Goal: Task Accomplishment & Management: Manage account settings

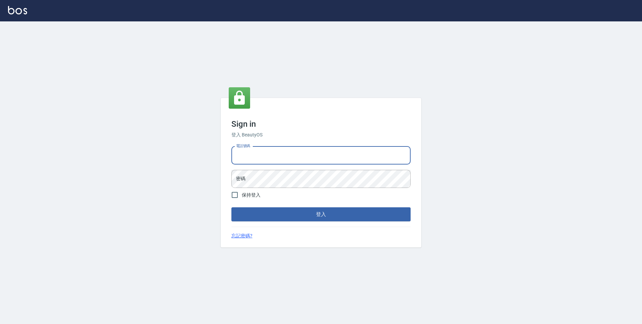
click at [325, 159] on input "電話號碼" at bounding box center [320, 155] width 179 height 18
type input "0423939755"
click at [231, 207] on button "登入" at bounding box center [320, 214] width 179 height 14
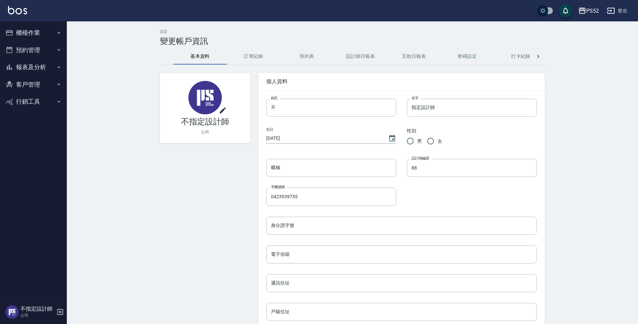
click at [34, 35] on button "櫃檯作業" at bounding box center [33, 32] width 61 height 17
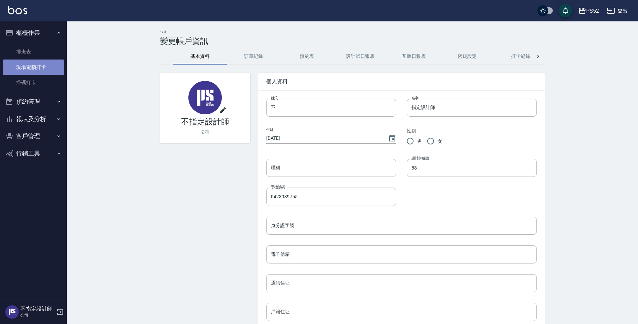
click at [36, 63] on link "現場電腦打卡" at bounding box center [33, 66] width 61 height 15
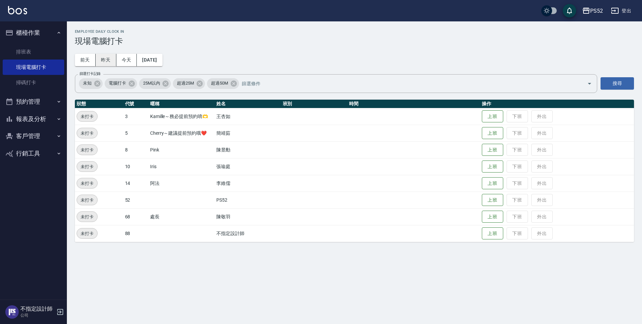
click at [101, 59] on button "昨天" at bounding box center [106, 60] width 21 height 12
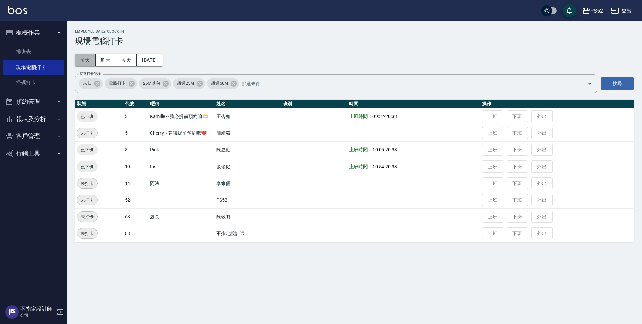
click at [83, 61] on button "前天" at bounding box center [85, 60] width 21 height 12
click at [110, 57] on button "昨天" at bounding box center [106, 60] width 21 height 12
click at [162, 63] on button "2025/08/16" at bounding box center [149, 60] width 25 height 12
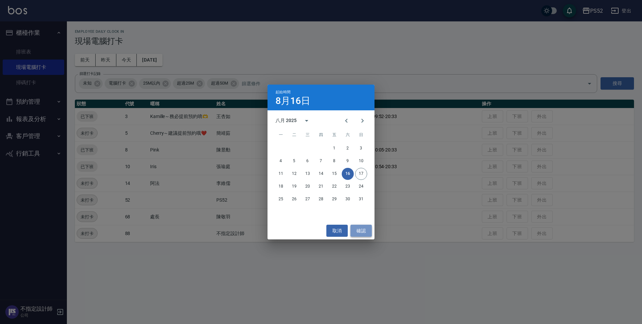
click at [366, 229] on button "確認" at bounding box center [360, 231] width 21 height 12
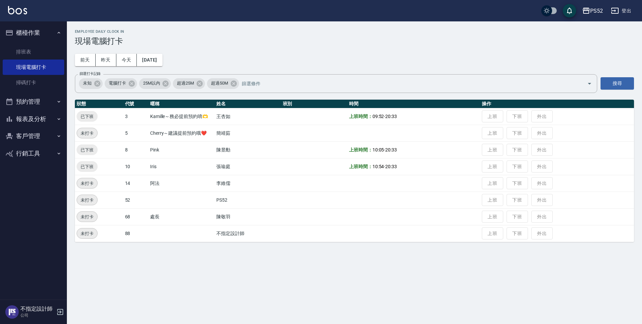
click at [52, 97] on button "預約管理" at bounding box center [33, 101] width 61 height 17
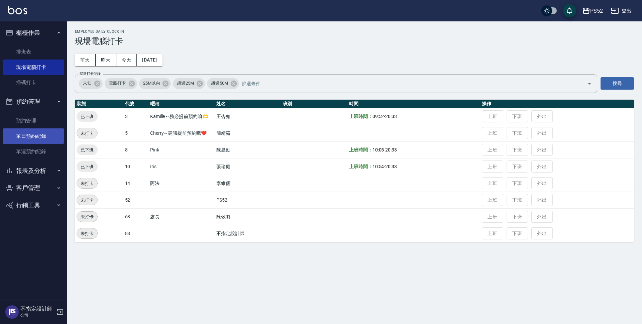
click at [44, 131] on link "單日預約紀錄" at bounding box center [33, 135] width 61 height 15
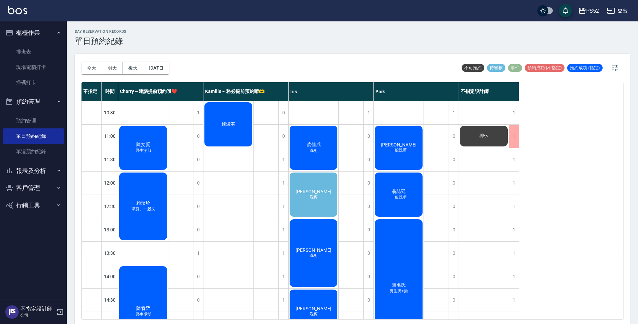
click at [168, 171] on div "陳盈宇 洗剪" at bounding box center [143, 148] width 50 height 46
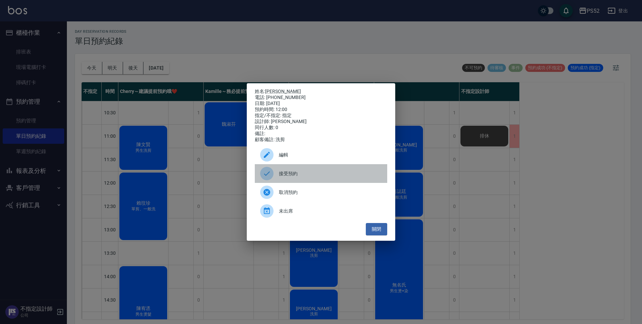
click at [336, 171] on div "接受預約" at bounding box center [321, 173] width 132 height 19
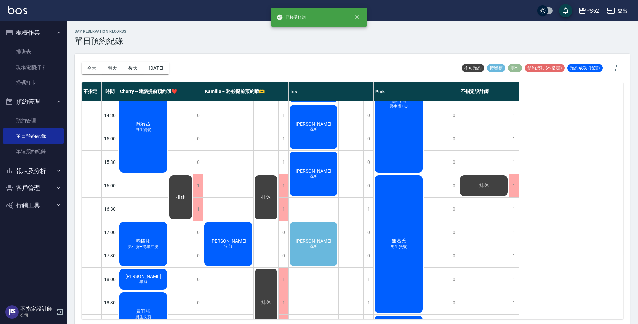
scroll to position [189, 0]
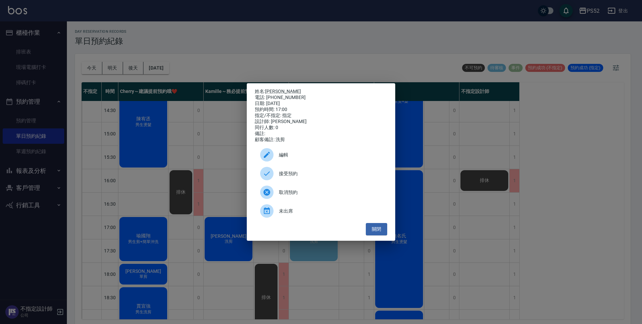
click at [331, 177] on span "接受預約" at bounding box center [330, 173] width 103 height 7
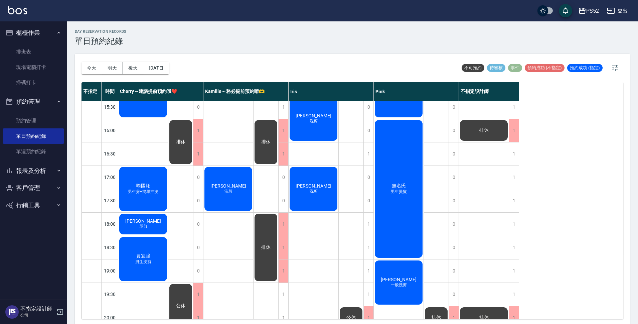
scroll to position [256, 0]
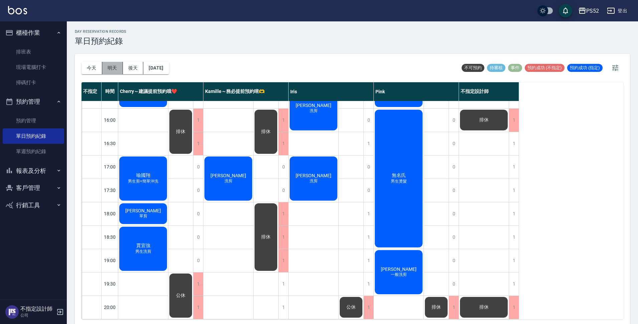
click at [115, 69] on button "明天" at bounding box center [112, 68] width 21 height 12
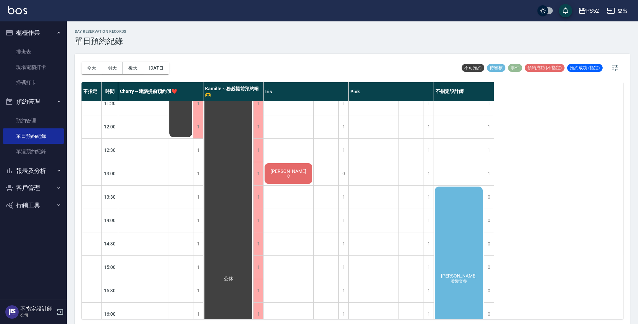
scroll to position [44, 0]
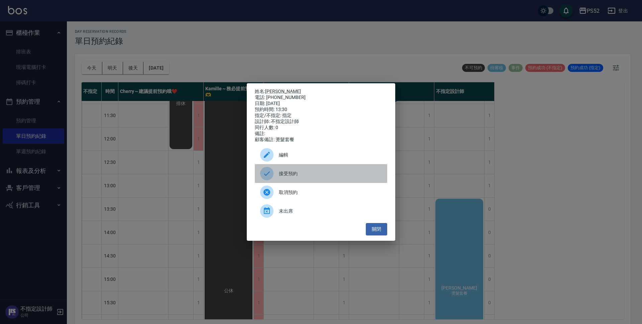
click at [341, 183] on div "接受預約" at bounding box center [321, 173] width 132 height 19
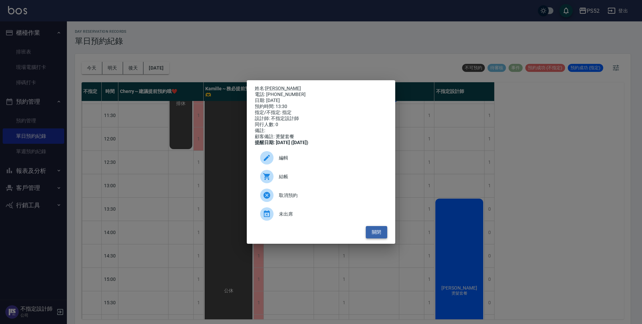
click at [372, 234] on button "關閉" at bounding box center [376, 232] width 21 height 12
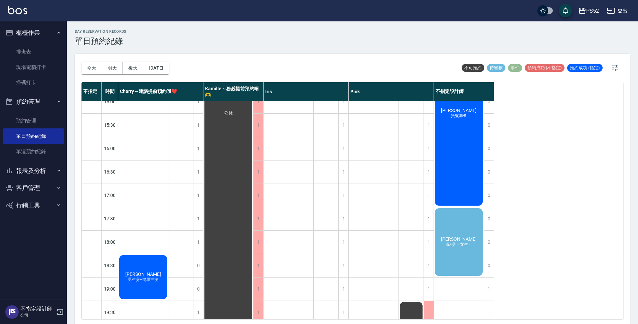
scroll to position [222, 0]
click at [168, 253] on div "林幸汝 洗+剪（女生）" at bounding box center [143, 276] width 50 height 46
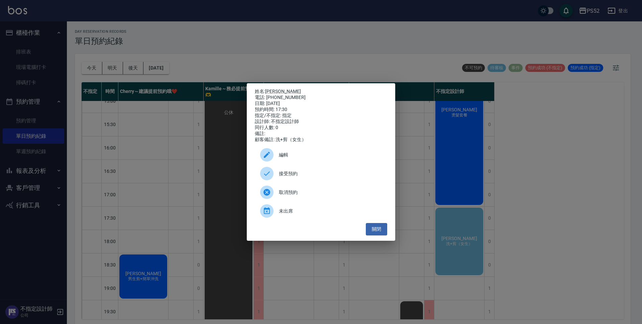
click at [298, 177] on span "接受預約" at bounding box center [330, 173] width 103 height 7
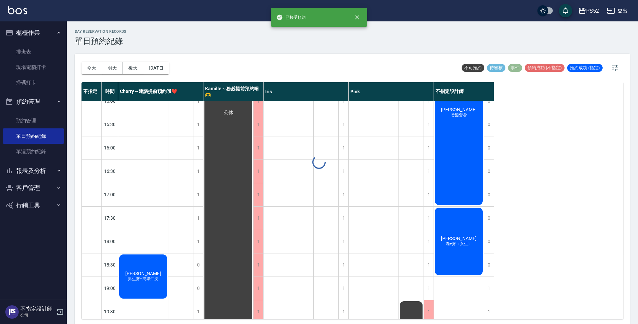
click at [453, 174] on div at bounding box center [319, 162] width 638 height 324
click at [168, 253] on div "林幸樺 燙髮套餐" at bounding box center [143, 276] width 50 height 46
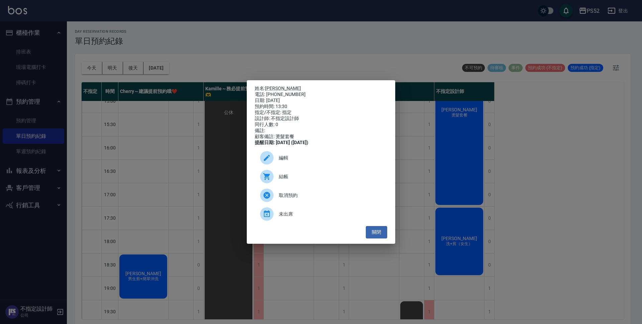
click at [323, 161] on span "編輯" at bounding box center [330, 157] width 103 height 7
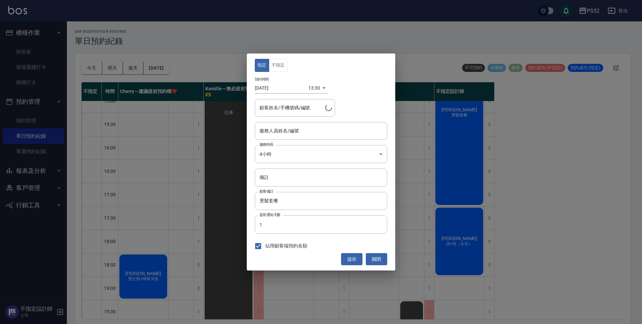
type input "林幸樺/0983357030/B0983357030"
type input "不指定設計師-88"
click at [285, 61] on button "不指定" at bounding box center [278, 65] width 19 height 13
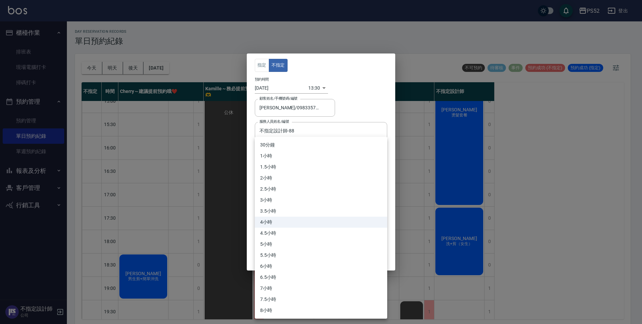
click at [329, 148] on body "PS52 登出 櫃檯作業 排班表 現場電腦打卡 掃碼打卡 預約管理 預約管理 單日預約紀錄 單週預約紀錄 報表及分析 報表目錄 互助日報表 互助點數明細 設計…" at bounding box center [321, 163] width 642 height 326
click at [317, 156] on li "1小時" at bounding box center [321, 155] width 132 height 11
type input "2"
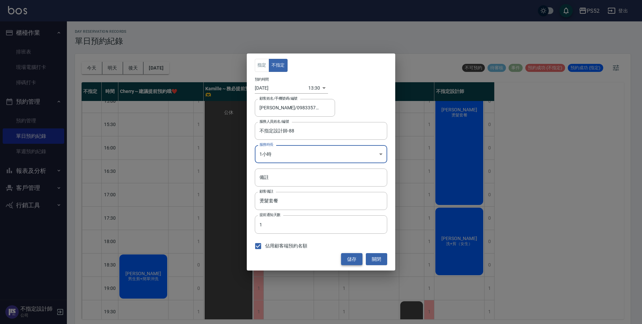
click at [356, 257] on button "儲存" at bounding box center [351, 259] width 21 height 12
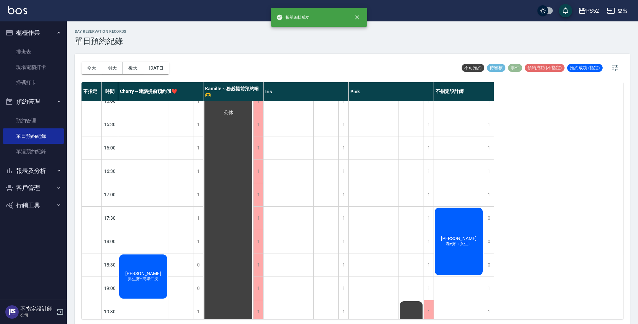
click at [168, 260] on div "林幸汝 洗+剪（女生）" at bounding box center [143, 276] width 50 height 46
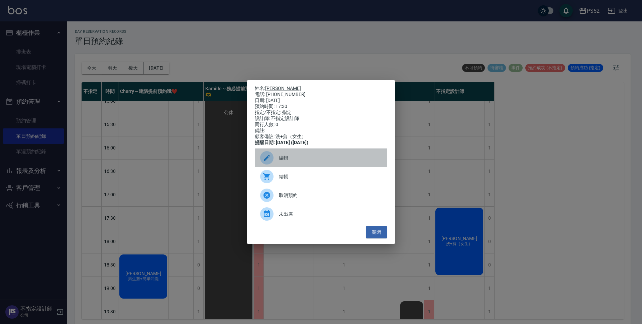
click at [304, 156] on div "編輯" at bounding box center [321, 157] width 132 height 19
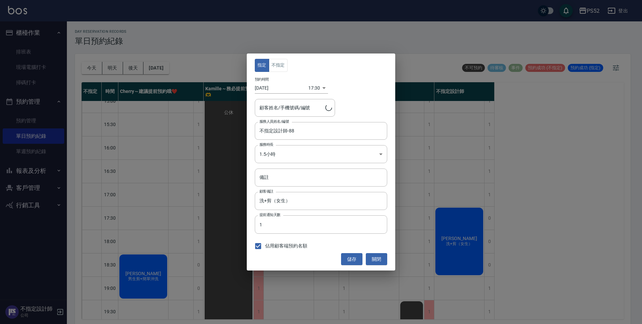
type input "林幸汝/0966505332/B0966505332"
click at [349, 256] on button "儲存" at bounding box center [351, 259] width 21 height 12
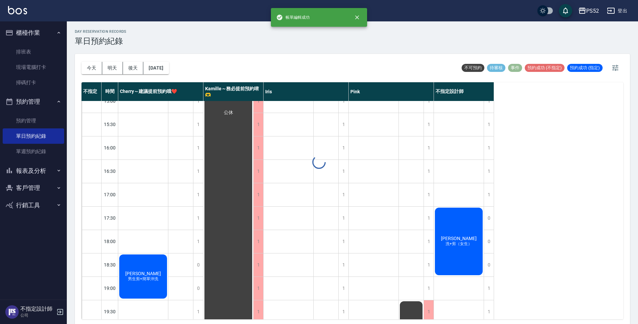
click at [349, 256] on div "洪得輝 一般洗剪" at bounding box center [374, 113] width 50 height 468
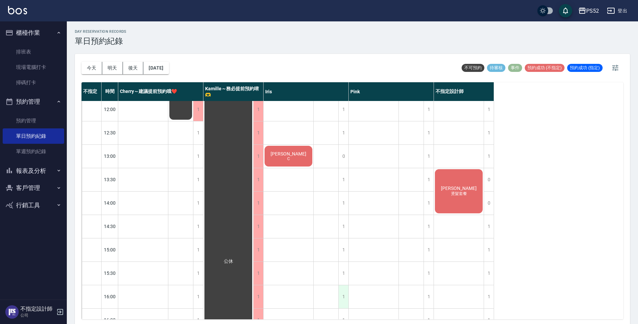
scroll to position [66, 0]
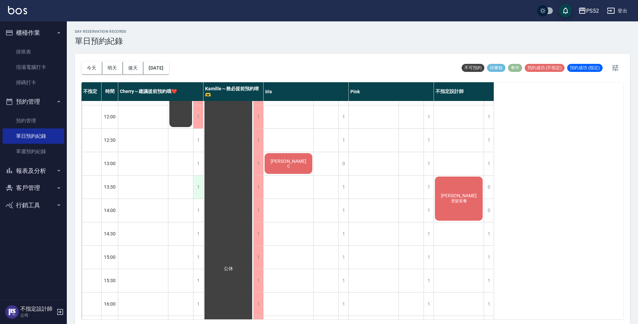
click at [201, 181] on div "1" at bounding box center [198, 186] width 10 height 23
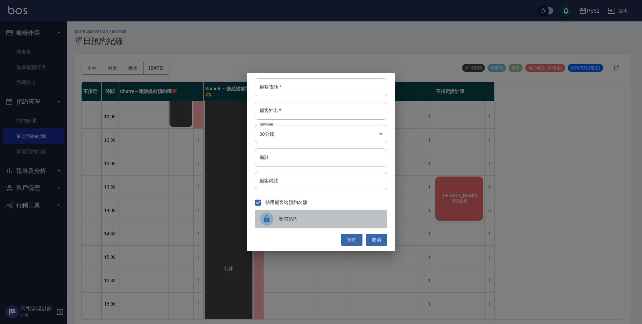
click at [295, 222] on span "關閉預約" at bounding box center [330, 218] width 103 height 7
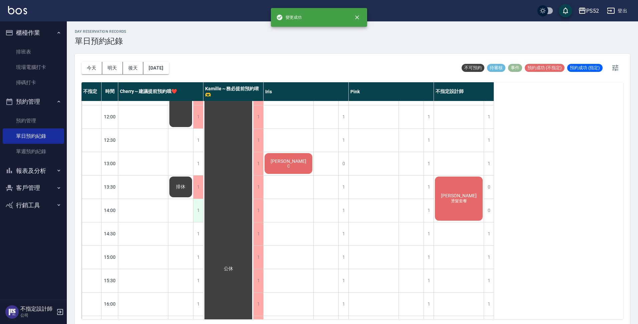
click at [199, 216] on div "1" at bounding box center [198, 210] width 10 height 23
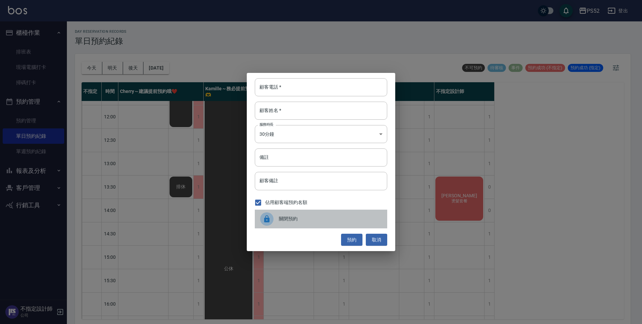
click at [303, 220] on span "關閉預約" at bounding box center [330, 218] width 103 height 7
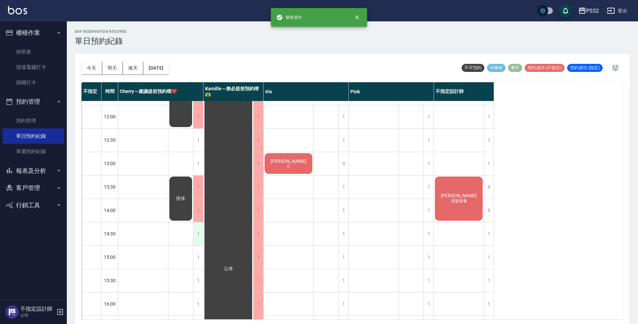
click at [195, 235] on div "1" at bounding box center [198, 233] width 10 height 23
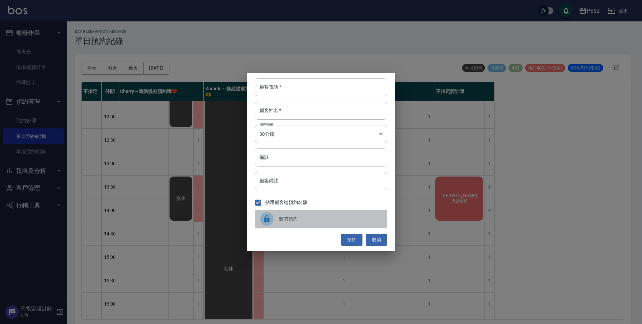
click at [301, 219] on span "關閉預約" at bounding box center [330, 218] width 103 height 7
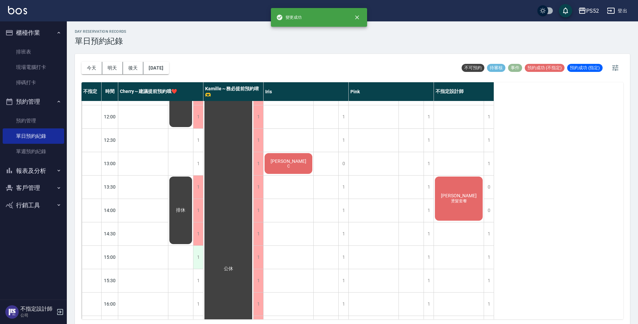
click at [196, 256] on div "1" at bounding box center [198, 257] width 10 height 23
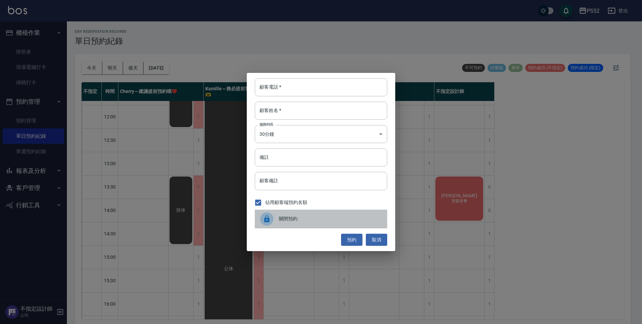
click at [306, 213] on div "關閉預約" at bounding box center [321, 218] width 132 height 19
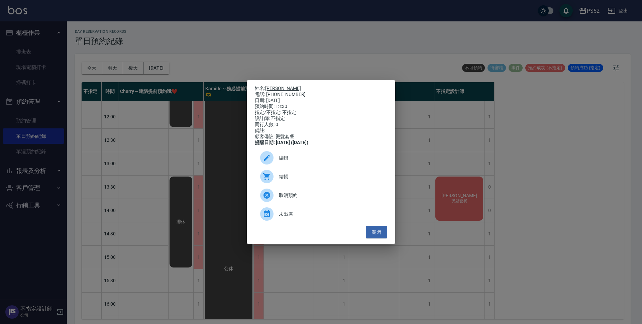
click at [275, 86] on link "林幸樺" at bounding box center [283, 88] width 36 height 5
click at [375, 238] on button "關閉" at bounding box center [376, 232] width 21 height 12
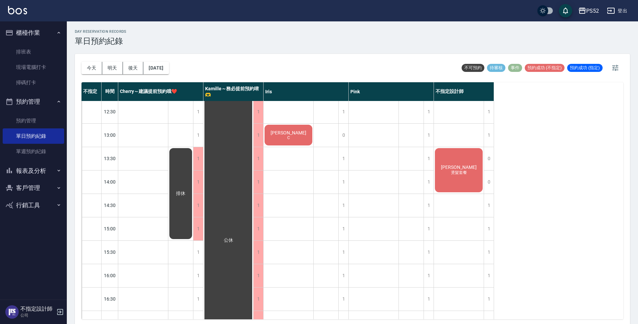
scroll to position [100, 0]
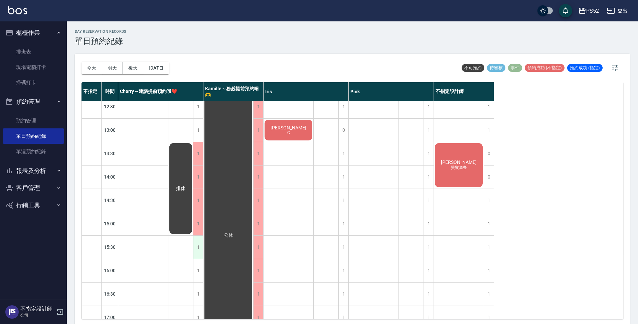
click at [197, 247] on div "1" at bounding box center [198, 247] width 10 height 23
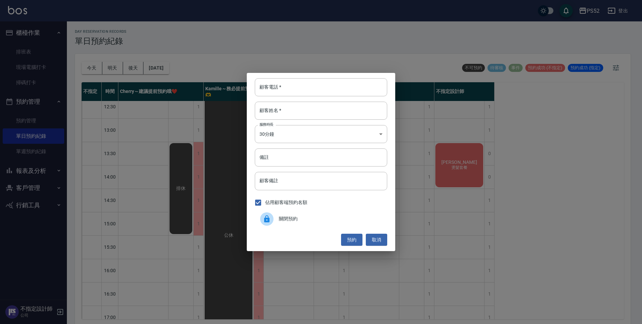
click at [317, 216] on span "關閉預約" at bounding box center [330, 218] width 103 height 7
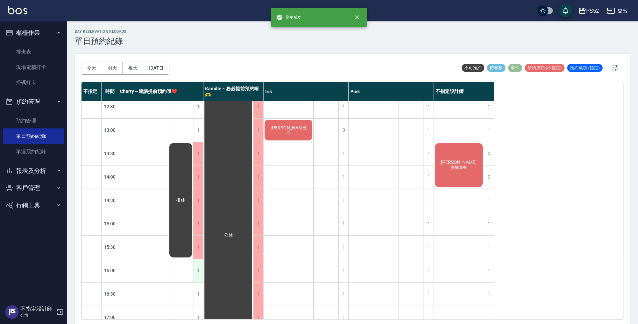
click at [196, 268] on div "1" at bounding box center [198, 270] width 10 height 23
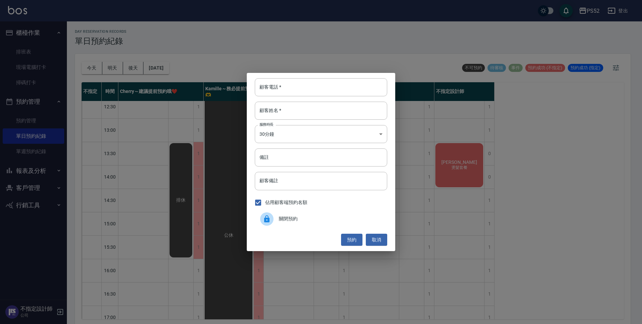
click at [332, 222] on span "關閉預約" at bounding box center [330, 218] width 103 height 7
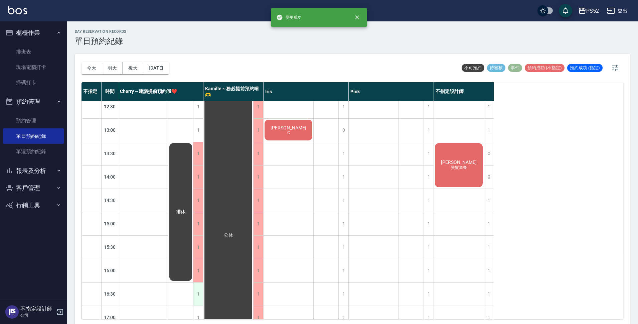
click at [200, 297] on div "1" at bounding box center [198, 293] width 10 height 23
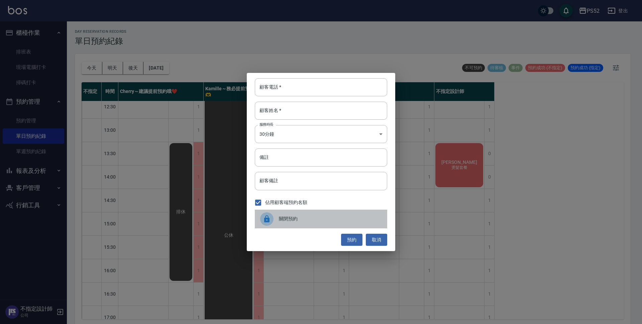
click at [325, 216] on span "關閉預約" at bounding box center [330, 218] width 103 height 7
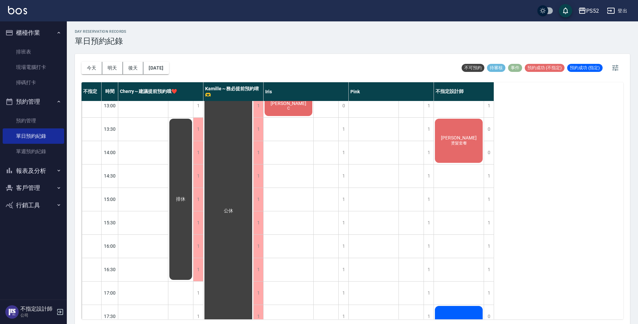
scroll to position [111, 0]
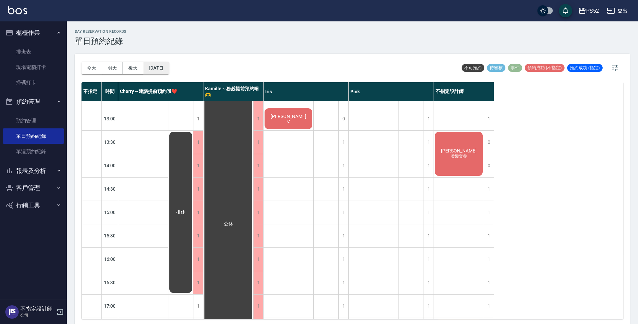
click at [160, 68] on button "2025/08/18" at bounding box center [155, 68] width 25 height 12
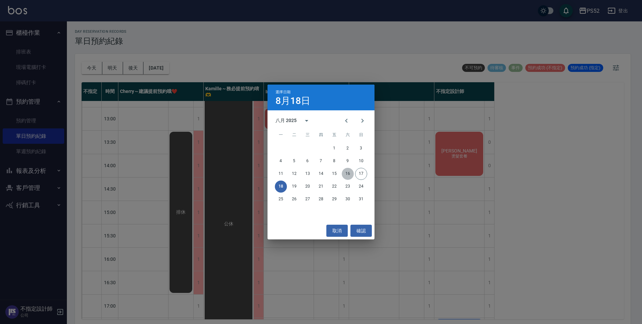
click at [352, 173] on button "16" at bounding box center [347, 174] width 12 height 12
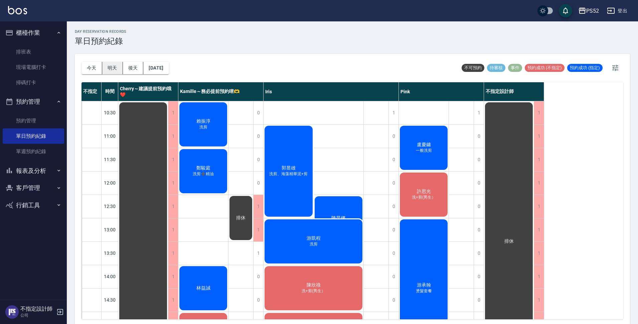
click at [112, 69] on button "明天" at bounding box center [112, 68] width 21 height 12
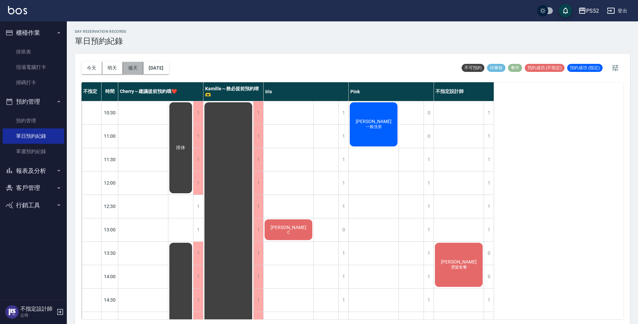
click at [143, 64] on button "後天" at bounding box center [133, 68] width 21 height 12
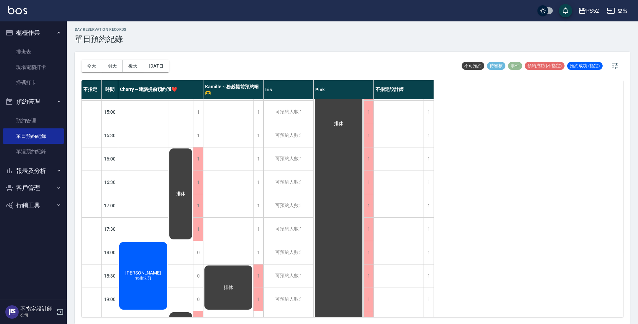
scroll to position [223, 0]
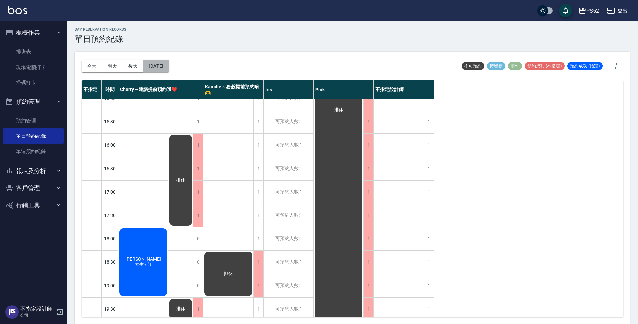
click at [160, 70] on button "2025/08/19" at bounding box center [155, 66] width 25 height 12
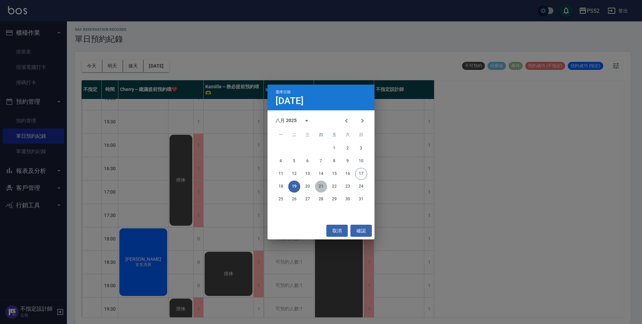
click at [320, 186] on button "21" at bounding box center [321, 186] width 12 height 12
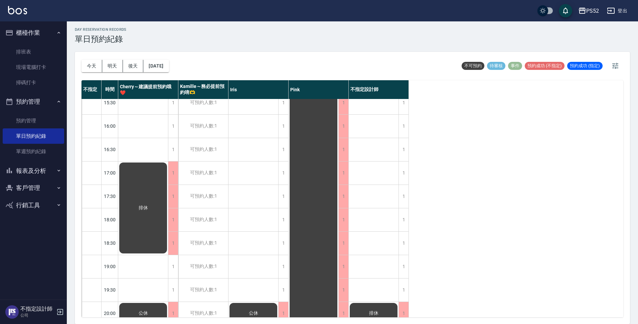
scroll to position [256, 0]
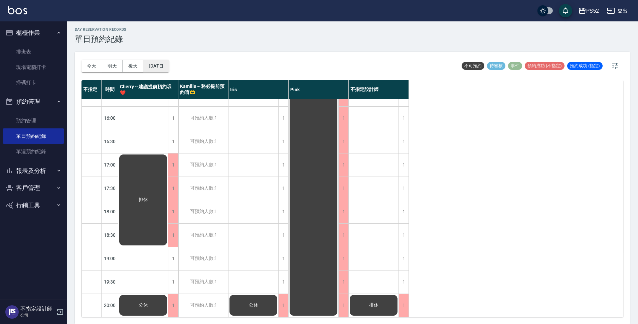
click at [169, 63] on button "2025/08/21" at bounding box center [155, 66] width 25 height 12
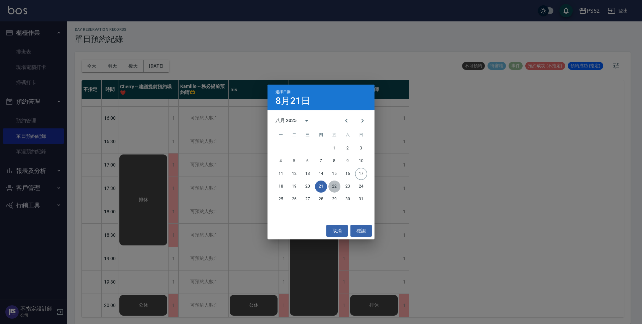
click at [337, 185] on button "22" at bounding box center [334, 186] width 12 height 12
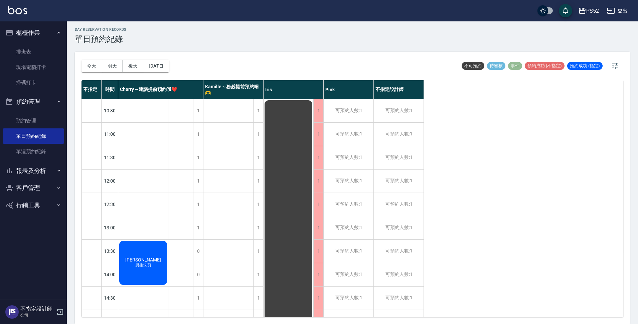
click at [154, 72] on div "今天 明天 後天 2025/08/22" at bounding box center [126, 66] width 88 height 28
click at [169, 69] on button "2025/08/22" at bounding box center [155, 66] width 25 height 12
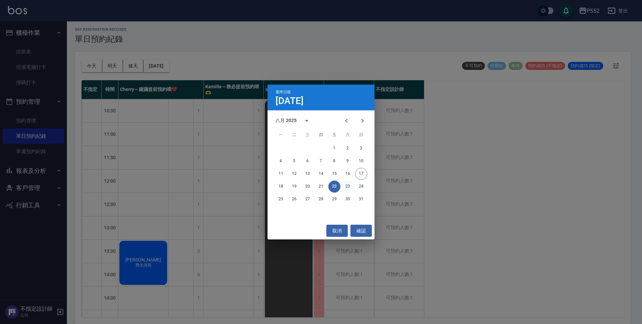
click at [347, 186] on button "23" at bounding box center [347, 186] width 12 height 12
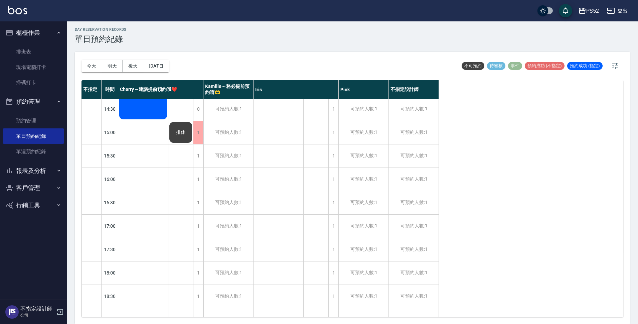
scroll to position [189, 0]
click at [34, 115] on link "預約管理" at bounding box center [33, 120] width 61 height 15
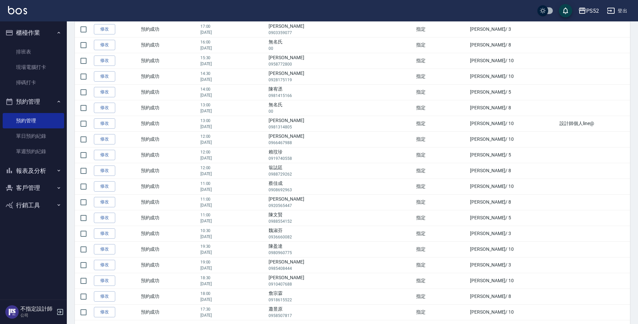
scroll to position [598, 0]
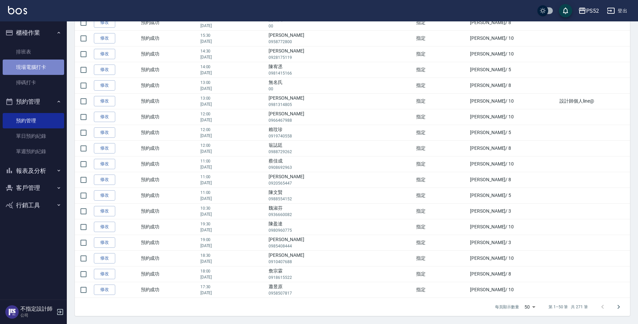
click at [22, 64] on link "現場電腦打卡" at bounding box center [33, 66] width 61 height 15
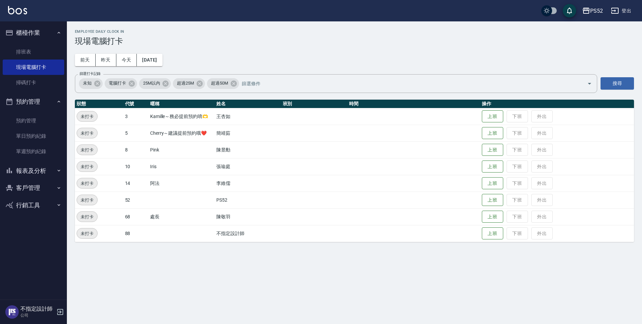
click at [492, 139] on td "上班 下班 外出" at bounding box center [557, 133] width 154 height 17
click at [492, 132] on button "上班" at bounding box center [491, 133] width 21 height 12
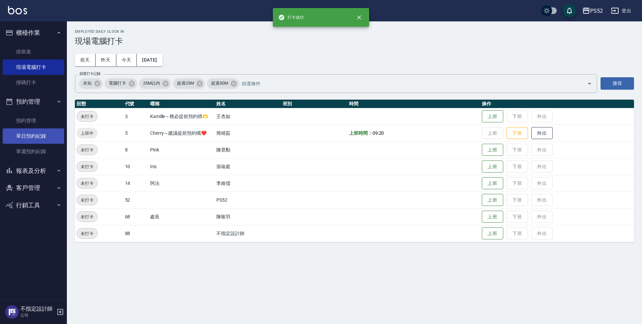
click at [38, 141] on link "單日預約紀錄" at bounding box center [33, 135] width 61 height 15
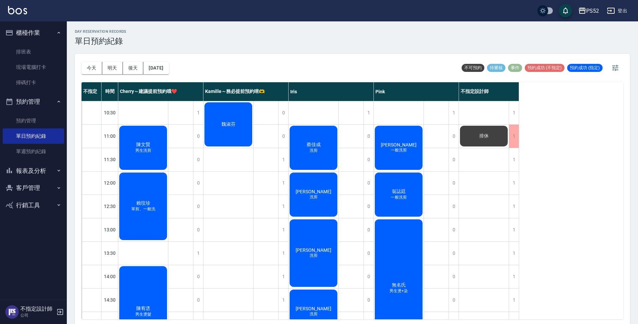
click at [115, 67] on button "明天" at bounding box center [112, 68] width 21 height 12
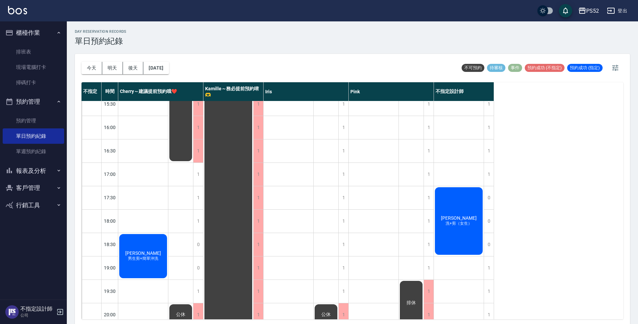
scroll to position [245, 0]
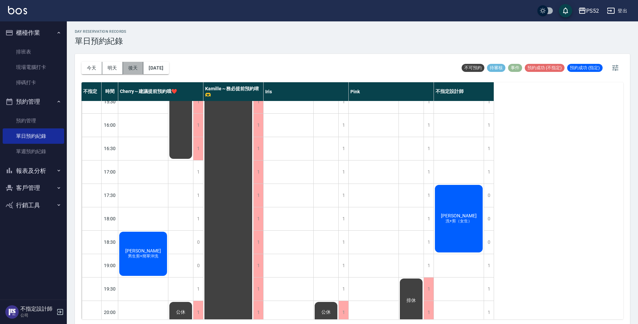
click at [131, 71] on button "後天" at bounding box center [133, 68] width 21 height 12
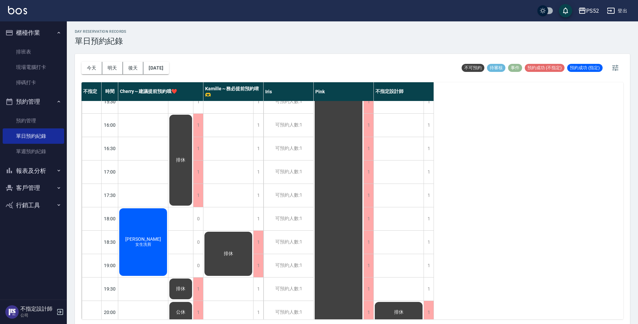
click at [223, 184] on div "排休" at bounding box center [228, 90] width 50 height 468
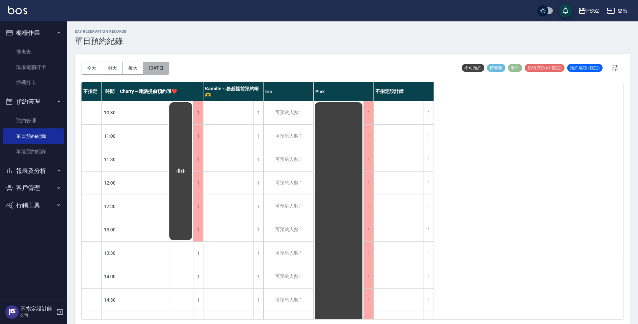
click at [164, 65] on button "2025/08/19" at bounding box center [155, 68] width 25 height 12
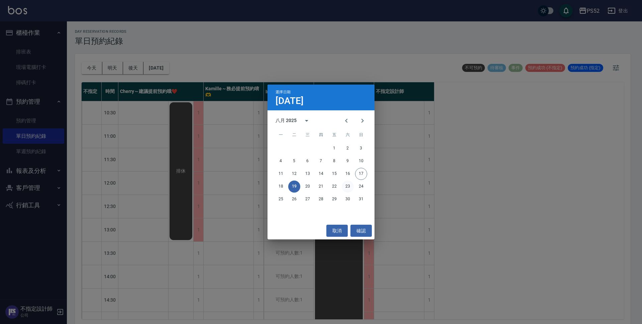
click at [350, 186] on button "23" at bounding box center [347, 186] width 12 height 12
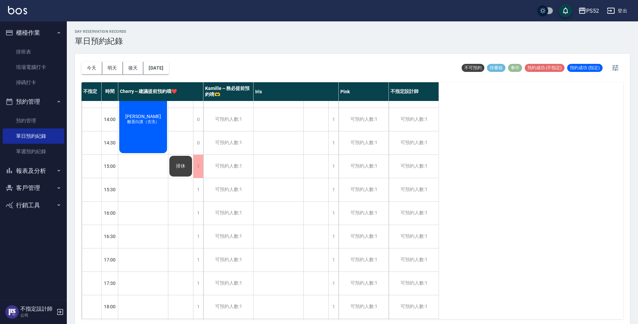
scroll to position [189, 0]
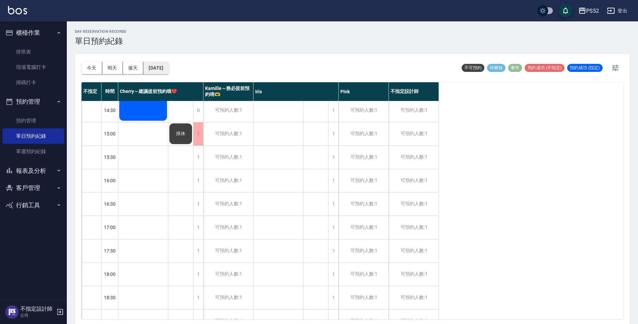
click at [157, 65] on button "2025/08/23" at bounding box center [155, 68] width 25 height 12
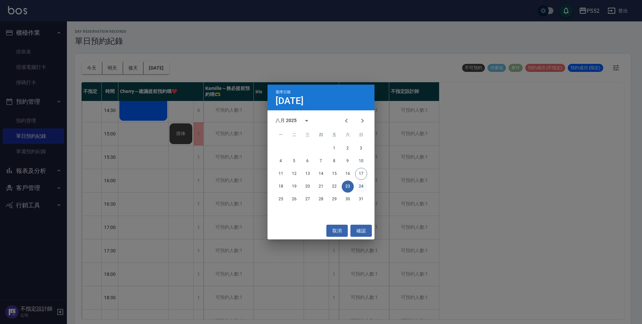
click at [358, 187] on button "24" at bounding box center [361, 186] width 12 height 12
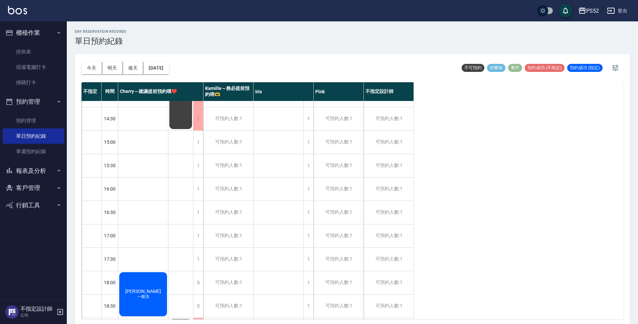
scroll to position [189, 0]
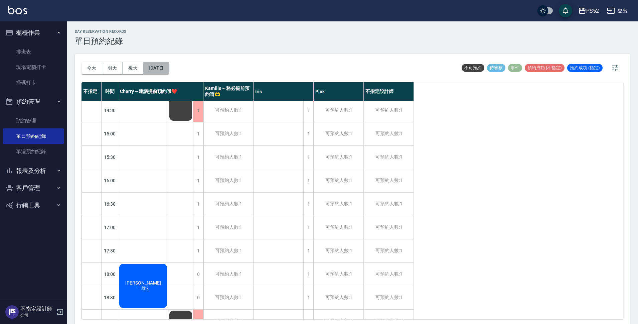
click at [160, 63] on button "2025/08/24" at bounding box center [155, 68] width 25 height 12
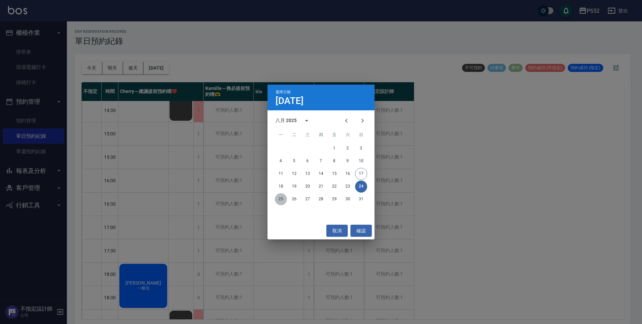
click at [282, 196] on button "25" at bounding box center [281, 199] width 12 height 12
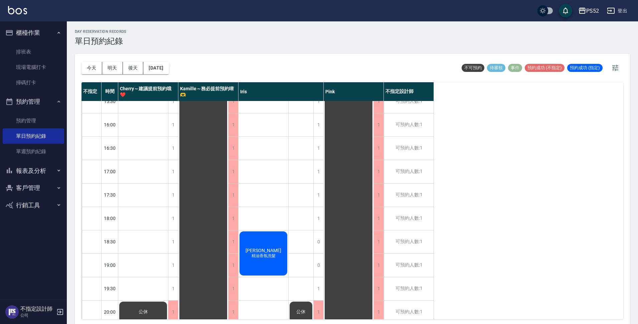
scroll to position [256, 0]
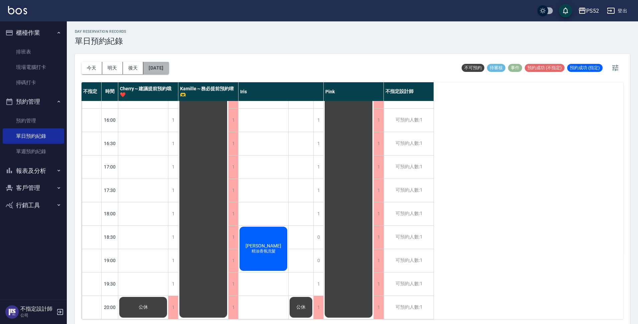
click at [169, 69] on button "2025/08/25" at bounding box center [155, 68] width 25 height 12
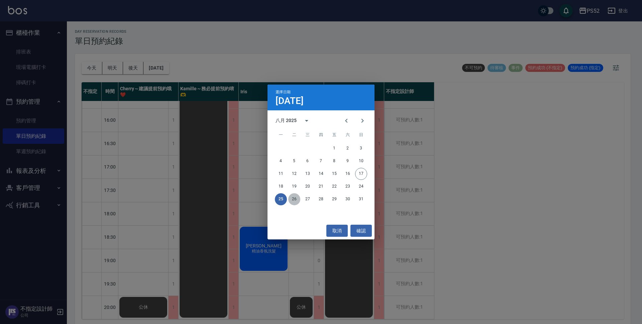
click at [296, 198] on button "26" at bounding box center [294, 199] width 12 height 12
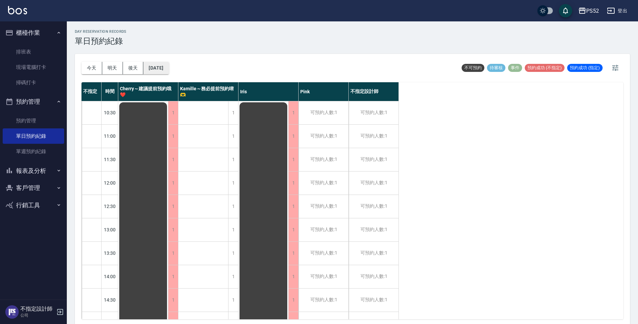
click at [169, 70] on button "2025/08/26" at bounding box center [155, 68] width 25 height 12
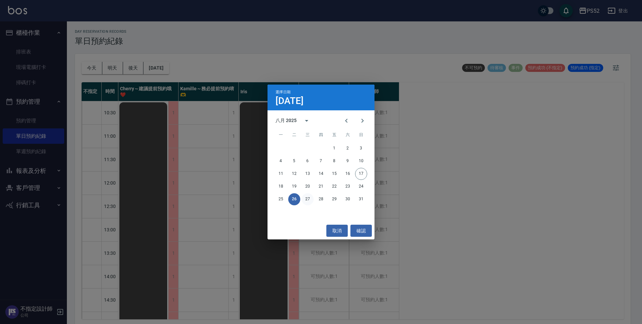
click at [307, 202] on button "27" at bounding box center [307, 199] width 12 height 12
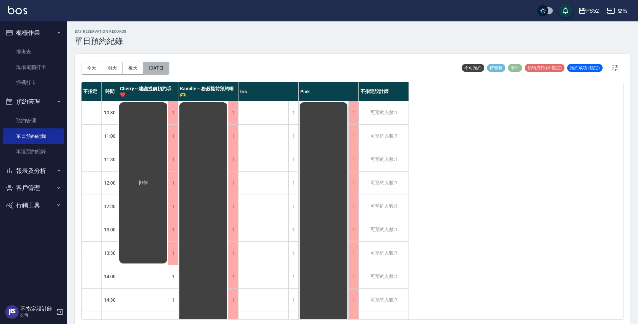
click at [159, 66] on button "2025/08/27" at bounding box center [155, 68] width 25 height 12
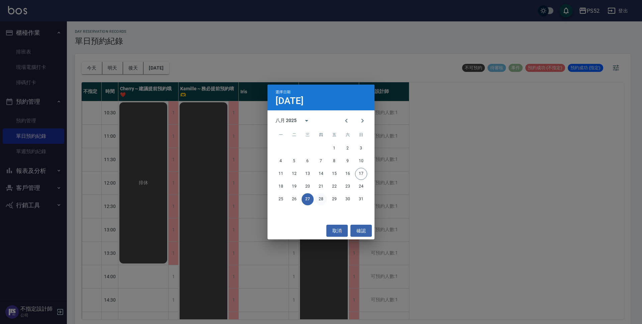
click at [321, 197] on button "28" at bounding box center [321, 199] width 12 height 12
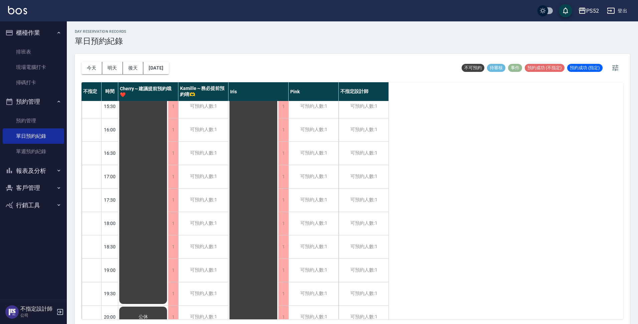
scroll to position [256, 0]
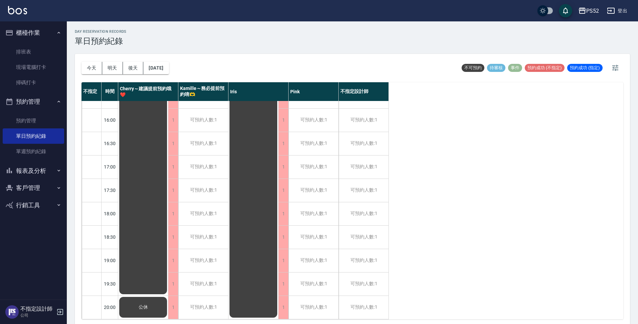
click at [156, 61] on div "今天 明天 後天 2025/08/28" at bounding box center [126, 68] width 88 height 28
click at [156, 63] on button "2025/08/28" at bounding box center [155, 68] width 25 height 12
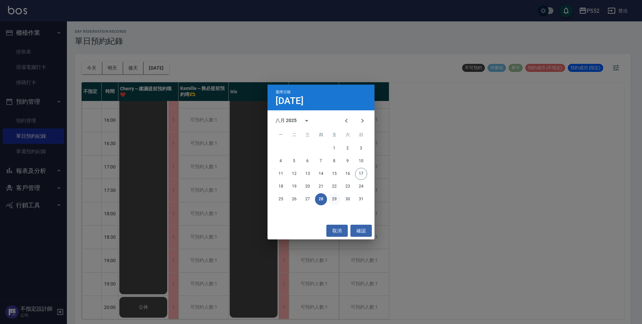
click at [328, 200] on button "29" at bounding box center [334, 199] width 12 height 12
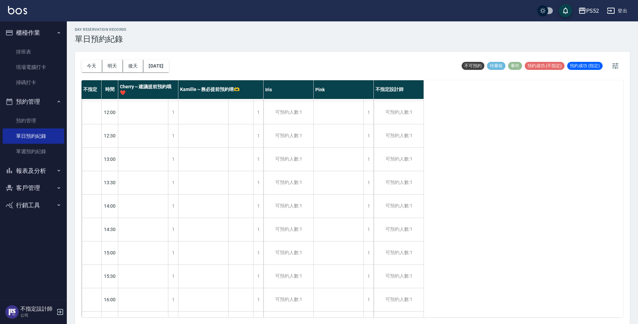
scroll to position [66, 0]
click at [169, 69] on button "2025/08/29" at bounding box center [155, 66] width 25 height 12
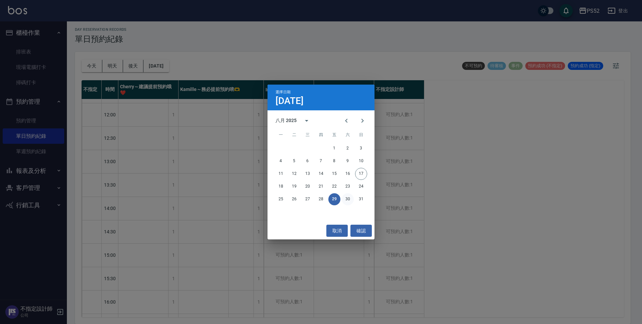
click at [347, 196] on button "30" at bounding box center [347, 199] width 12 height 12
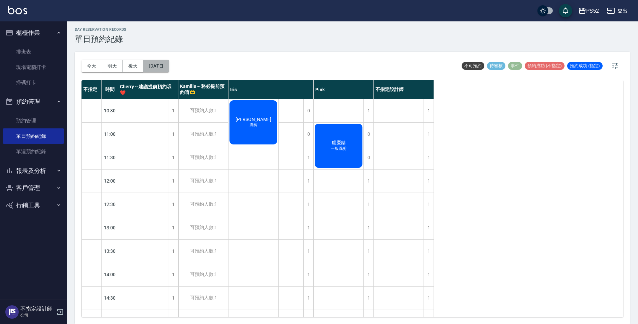
click at [169, 68] on button "2025/08/30" at bounding box center [155, 66] width 25 height 12
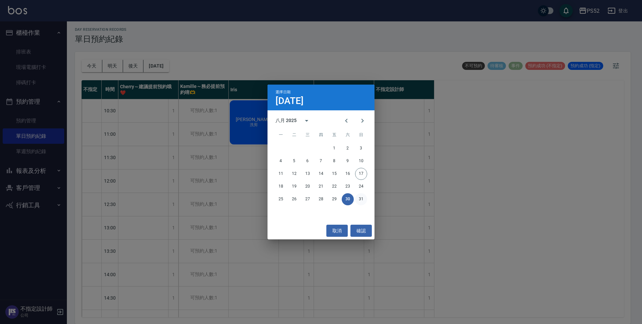
click at [361, 196] on button "31" at bounding box center [361, 199] width 12 height 12
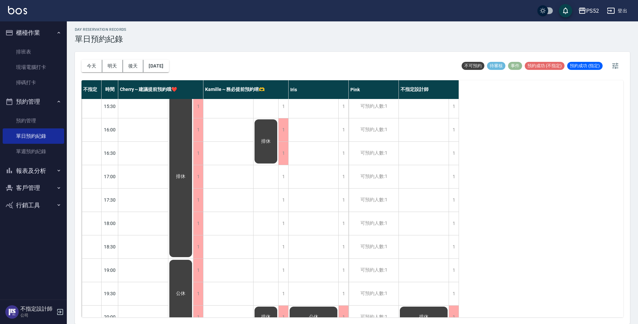
scroll to position [256, 0]
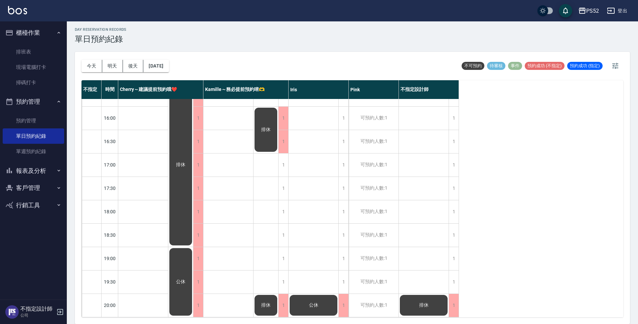
click at [50, 173] on button "報表及分析" at bounding box center [33, 170] width 61 height 17
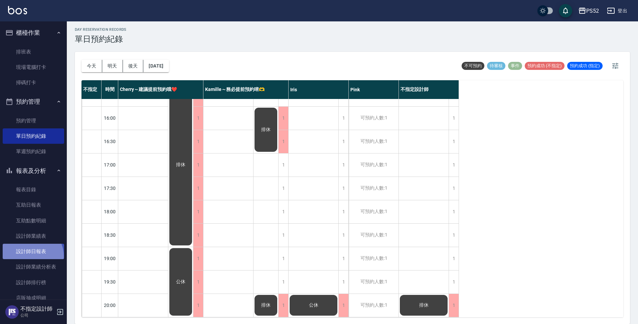
click at [31, 256] on link "設計師日報表" at bounding box center [33, 251] width 61 height 15
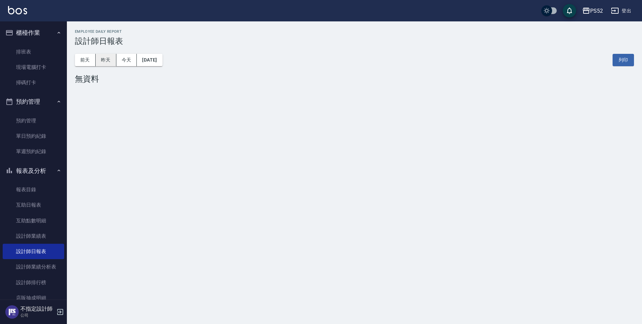
click at [102, 58] on button "昨天" at bounding box center [106, 60] width 21 height 12
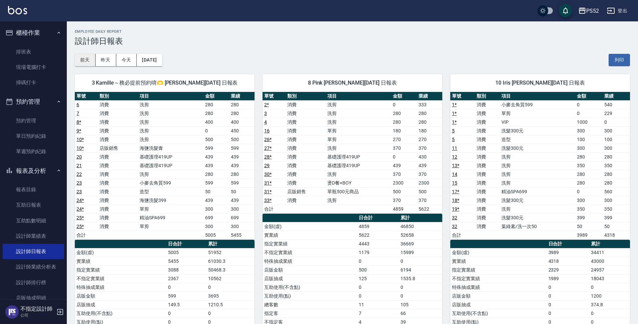
click at [78, 65] on button "前天" at bounding box center [85, 60] width 21 height 12
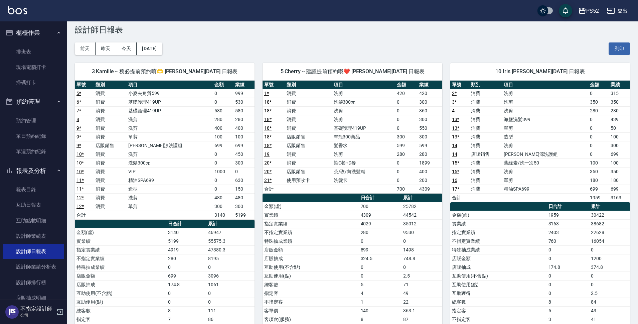
scroll to position [22, 0]
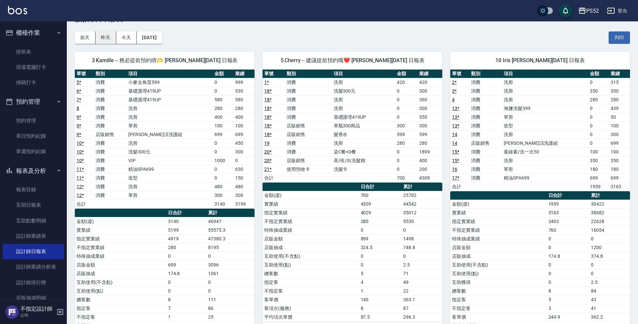
click at [106, 37] on button "昨天" at bounding box center [106, 37] width 21 height 12
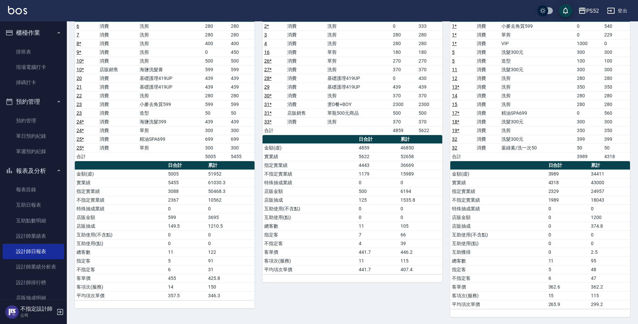
scroll to position [80, 0]
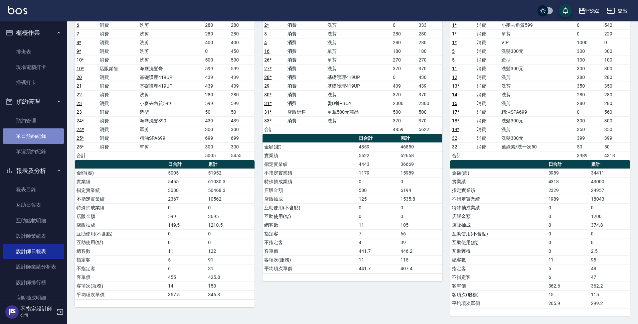
click at [41, 139] on link "單日預約紀錄" at bounding box center [33, 135] width 61 height 15
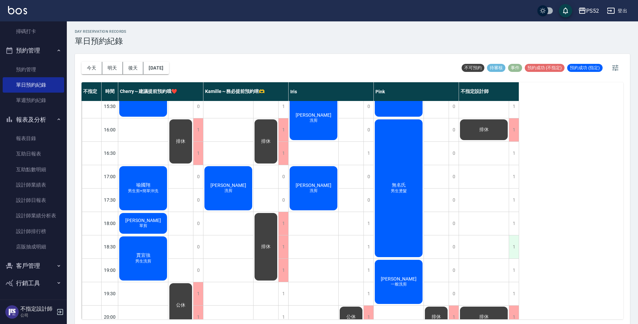
scroll to position [245, 0]
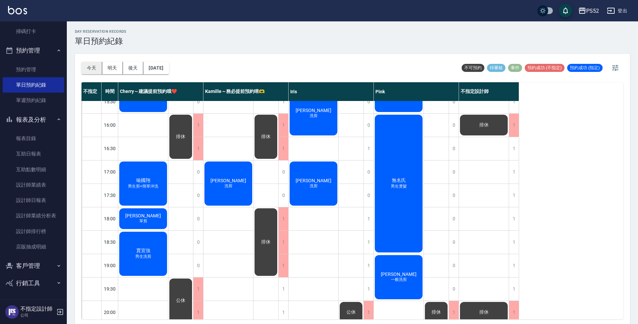
click at [97, 72] on button "今天" at bounding box center [92, 68] width 21 height 12
click at [115, 69] on button "明天" at bounding box center [112, 68] width 21 height 12
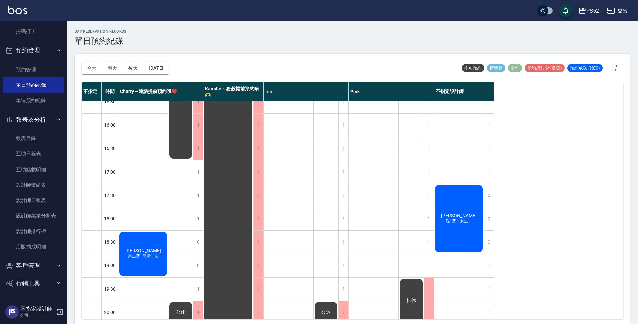
click at [168, 231] on div "林幸汝 洗+剪（女生）" at bounding box center [143, 254] width 50 height 46
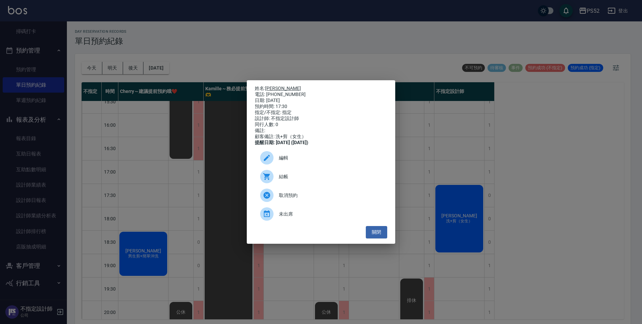
click at [277, 87] on link "[PERSON_NAME]" at bounding box center [283, 88] width 36 height 5
click at [376, 242] on div "姓名: 林幸汝 電話: 0966505332 日期: 2025/08/18 預約時間: 17:30 指定/不指定: 指定 設計師: 不指定設計師 同行人數: …" at bounding box center [321, 161] width 148 height 163
click at [379, 236] on button "關閉" at bounding box center [376, 232] width 21 height 12
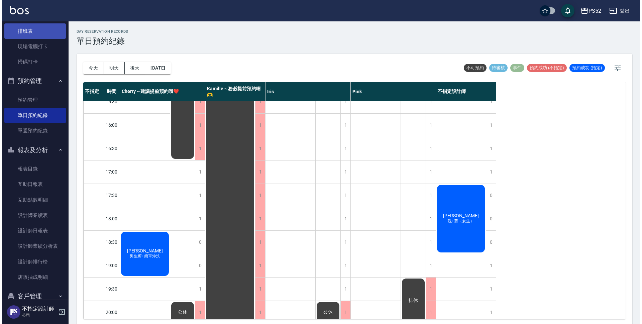
scroll to position [18, 0]
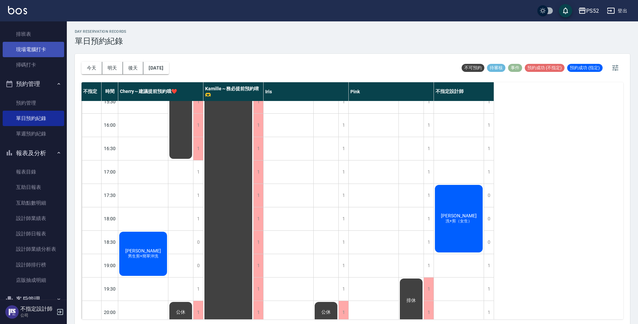
click at [22, 54] on link "現場電腦打卡" at bounding box center [33, 49] width 61 height 15
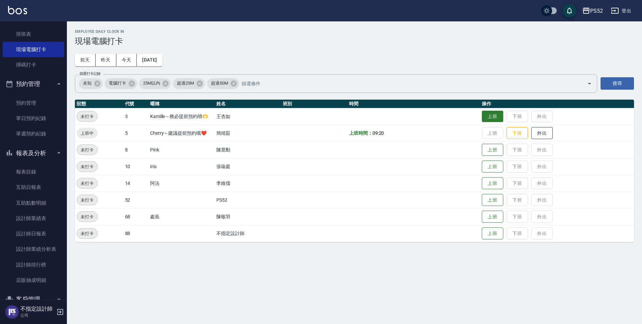
click at [498, 120] on button "上班" at bounding box center [491, 117] width 21 height 12
click at [493, 164] on button "上班" at bounding box center [491, 167] width 21 height 12
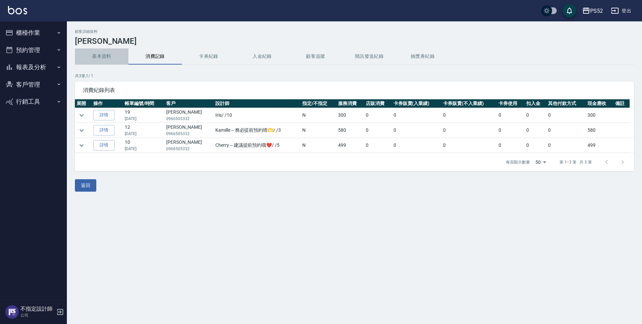
click at [104, 58] on button "基本資料" at bounding box center [101, 56] width 53 height 16
